Goal: Task Accomplishment & Management: Use online tool/utility

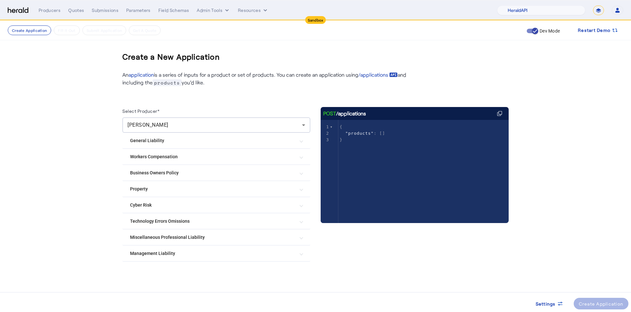
select select "pfm_2v8p_herald_api"
select select "*******"
click at [19, 11] on img at bounding box center [18, 10] width 21 height 6
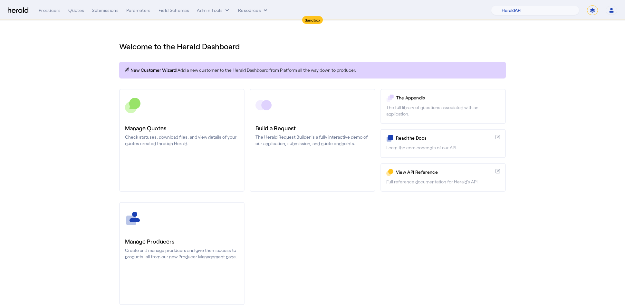
click at [591, 9] on select "**********" at bounding box center [592, 10] width 11 height 10
click at [587, 5] on select "**********" at bounding box center [592, 10] width 11 height 10
click at [551, 11] on select "1Fort Acrisure Acturis Affinity Advisors Affinity Risk Agentero AmWins Anzen Ao…" at bounding box center [535, 10] width 88 height 10
select select "pfm_h3db_crc"
click at [507, 5] on select "1Fort Acrisure Acturis Affinity Advisors Affinity Risk Agentero AmWins Anzen Ao…" at bounding box center [535, 10] width 88 height 10
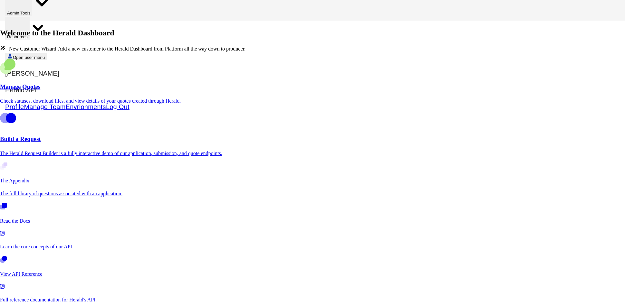
select select "*******"
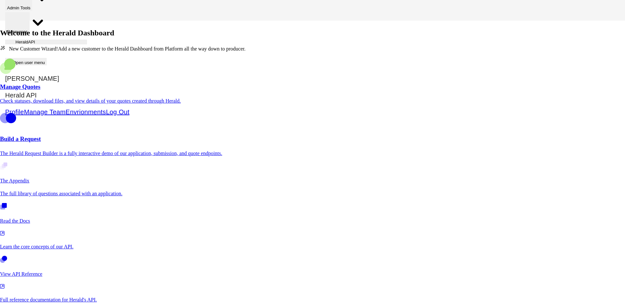
click at [87, 40] on select "1Fort Acrisure Acturis Affinity Advisors Affinity Risk Agentero AmWins Anzen Ao…" at bounding box center [46, 42] width 82 height 5
select select "pfm_h3db_crc"
click at [87, 40] on select "1Fort Acrisure Acturis Affinity Advisors Affinity Risk Agentero AmWins Anzen Ao…" at bounding box center [46, 42] width 82 height 5
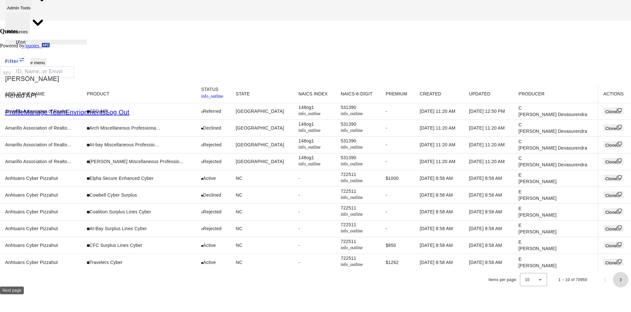
click at [613, 287] on span "Next page" at bounding box center [620, 279] width 15 height 15
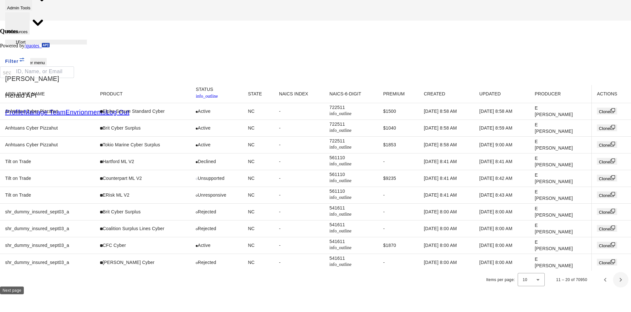
click at [613, 287] on span "Next page" at bounding box center [620, 279] width 15 height 15
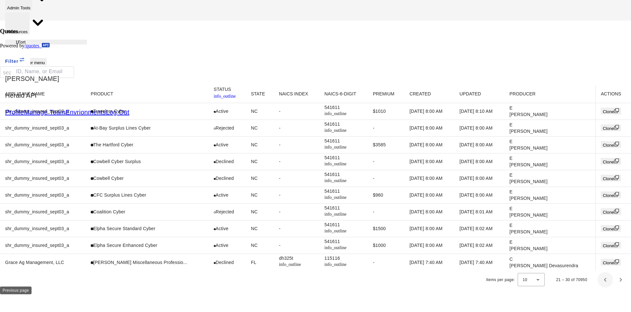
click at [597, 287] on span "Previous page" at bounding box center [604, 279] width 15 height 15
click at [505, 289] on div "Loading" at bounding box center [315, 302] width 631 height 28
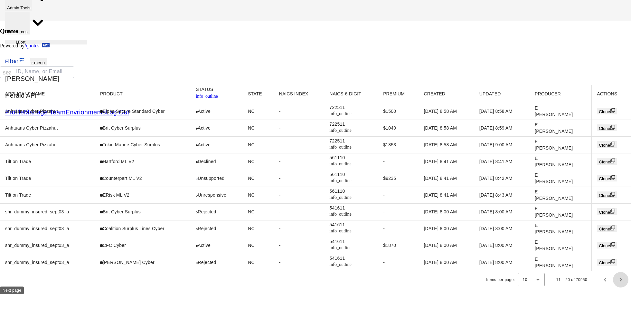
click at [613, 287] on span "Next page" at bounding box center [620, 279] width 15 height 15
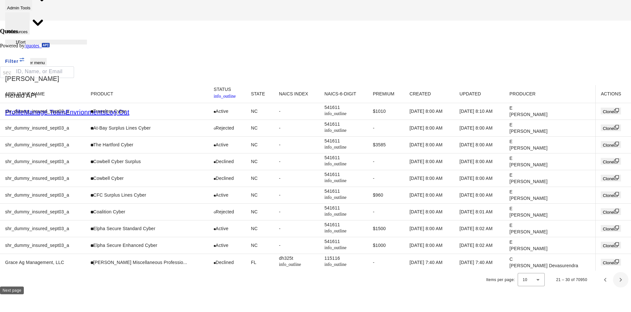
click at [613, 287] on span "Next page" at bounding box center [620, 279] width 15 height 15
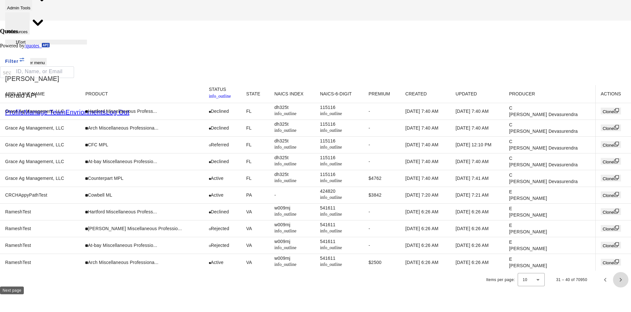
click at [613, 287] on span "Next page" at bounding box center [620, 279] width 15 height 15
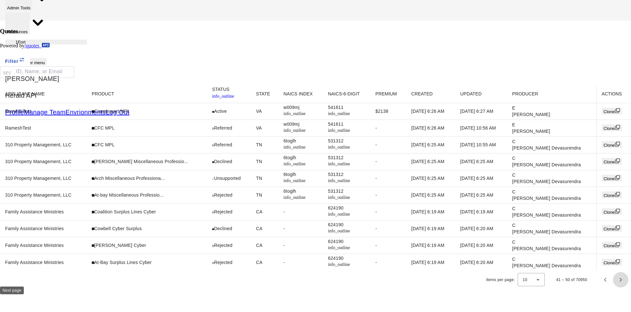
click at [613, 287] on span "Next page" at bounding box center [620, 279] width 15 height 15
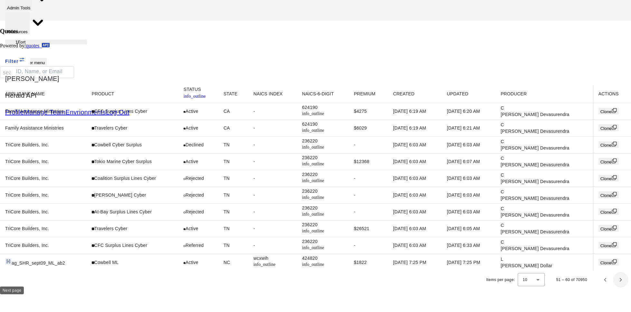
click at [613, 287] on span "Next page" at bounding box center [620, 279] width 15 height 15
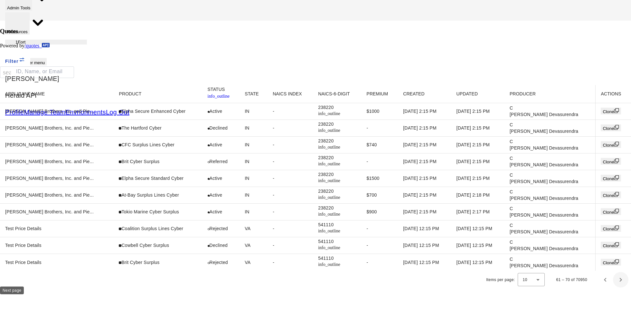
click at [613, 287] on span "Next page" at bounding box center [620, 279] width 15 height 15
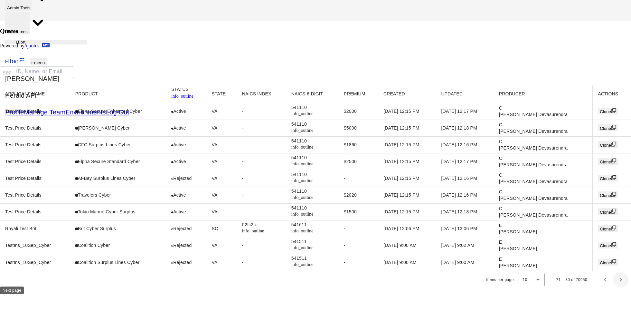
click at [613, 287] on span "Next page" at bounding box center [620, 279] width 15 height 15
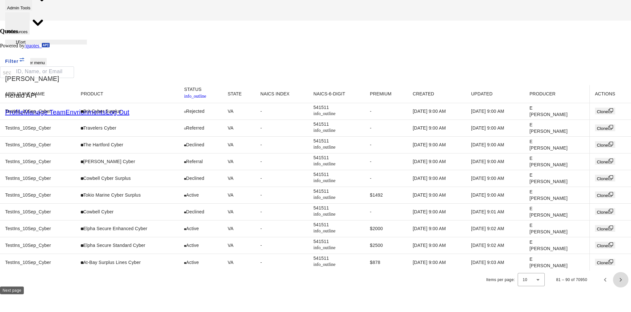
click at [613, 287] on span "Next page" at bounding box center [620, 279] width 15 height 15
